Goal: Task Accomplishment & Management: Use online tool/utility

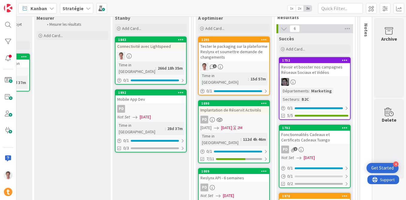
scroll to position [35, 954]
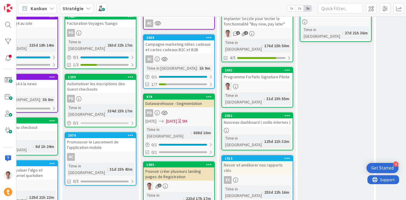
scroll to position [97, 612]
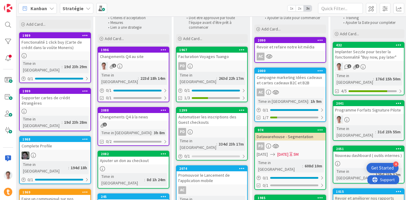
scroll to position [0, 501]
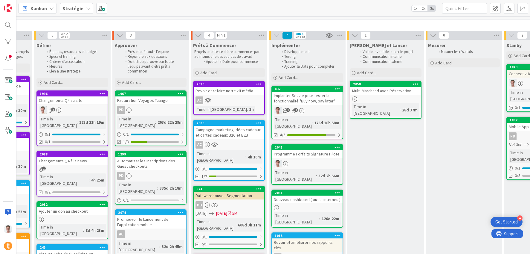
scroll to position [7, 562]
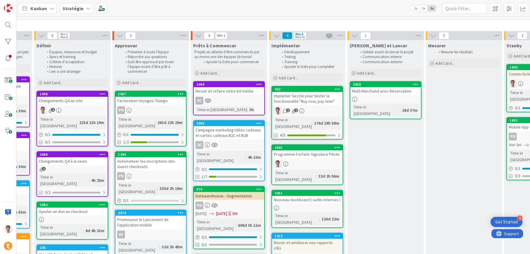
click at [231, 130] on div "Campagne marketing Idées cadeaux et cartes cadeaux B2C et B2B" at bounding box center [229, 132] width 71 height 13
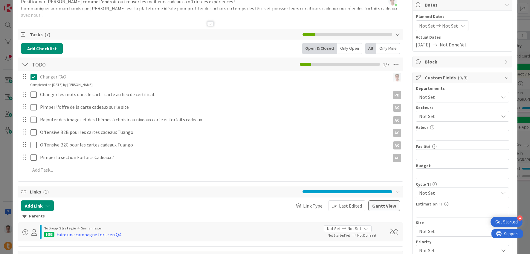
scroll to position [61, 0]
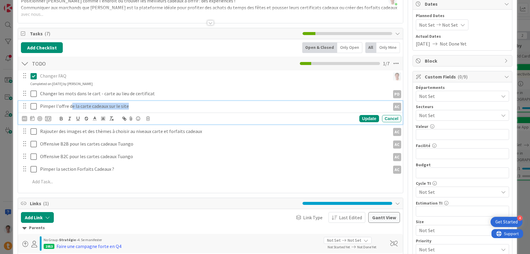
drag, startPoint x: 70, startPoint y: 108, endPoint x: 129, endPoint y: 103, distance: 59.1
click at [129, 103] on p "Pimper l'offre de la carte cadeaux sur le site" at bounding box center [214, 106] width 348 height 7
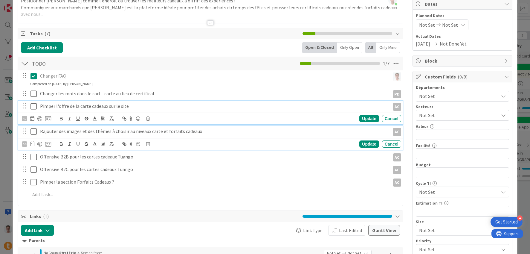
drag, startPoint x: 69, startPoint y: 132, endPoint x: 115, endPoint y: 130, distance: 46.4
click at [115, 130] on p "Rajouter des images et des thèmes à choisir au niveaux carte et forfaits cadeaux" at bounding box center [214, 131] width 348 height 7
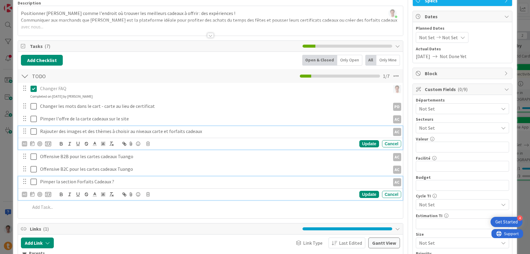
click at [113, 182] on p "Pimper la section Forfaits Cadeaux ?" at bounding box center [214, 181] width 348 height 7
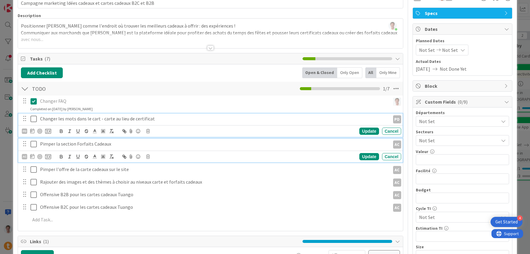
drag, startPoint x: 75, startPoint y: 119, endPoint x: 119, endPoint y: 120, distance: 44.0
click at [119, 120] on p "Changer les mots dans le cart - carte au lieu de certificat" at bounding box center [214, 118] width 348 height 7
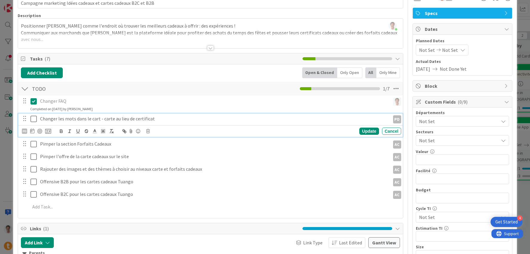
click at [194, 96] on div "Changer FAQ" at bounding box center [214, 101] width 352 height 10
click at [33, 119] on icon at bounding box center [33, 118] width 6 height 7
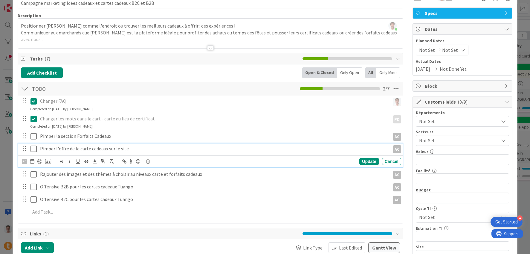
click at [113, 149] on p "Pimper l'offre de la carte cadeaux sur le site" at bounding box center [214, 148] width 348 height 7
click at [146, 149] on p "Pimper l'offre de la carte cadeaux sur le site" at bounding box center [214, 148] width 348 height 7
click at [144, 150] on p "Pimper l'offre de la carte cadeaux sur le site - revoir tout le texte" at bounding box center [214, 148] width 348 height 7
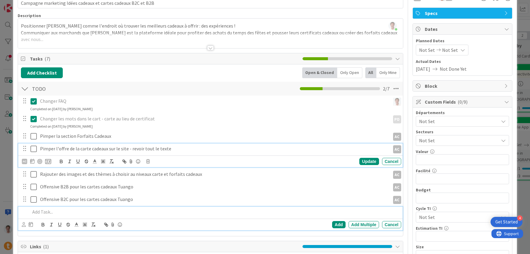
click at [146, 210] on p at bounding box center [214, 211] width 368 height 7
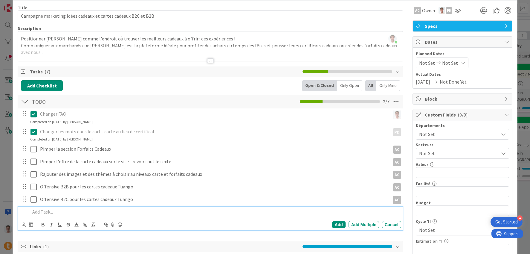
scroll to position [0, 0]
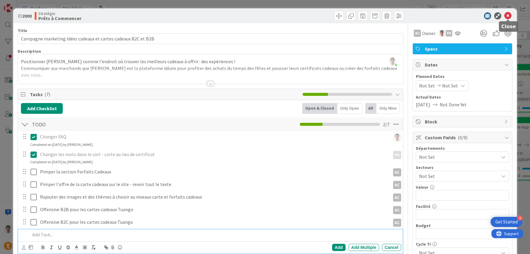
click at [510, 17] on icon at bounding box center [507, 15] width 7 height 7
